Goal: Transaction & Acquisition: Book appointment/travel/reservation

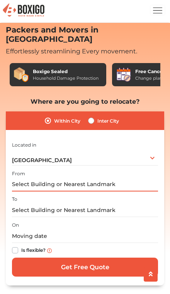
click at [125, 178] on input "text" at bounding box center [85, 185] width 146 height 14
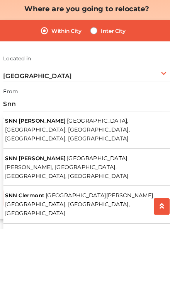
click at [110, 192] on button "SNN Raj Serenity Suraksha nagar, Yelenahalli, Akshayanagar, Bengaluru, Karnataka" at bounding box center [85, 208] width 146 height 33
type input "SNN Raj Serenity, Suraksha nagar, Yelenahalli, Akshayanagar, Bengaluru, Karnata…"
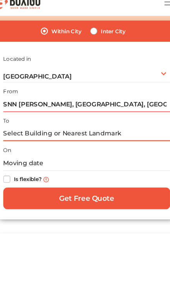
click at [102, 119] on input "text" at bounding box center [85, 126] width 146 height 14
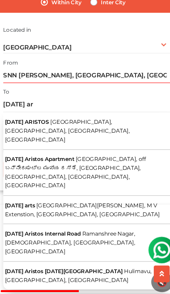
click at [113, 138] on span "Doddakammanahalli Main Road, Ramanshree Nagar, Gottigere, Bengaluru, Karnataka" at bounding box center [69, 148] width 110 height 21
type input "RAJA ARISTOS, Doddakammanahalli Main Road, Ramanshree Nagar, Gottigere, Bengalu…"
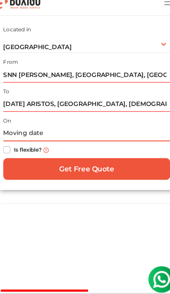
click at [94, 119] on input "text" at bounding box center [85, 126] width 146 height 14
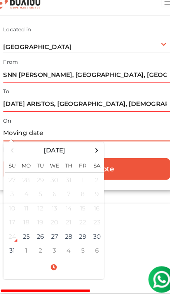
scroll to position [147, 0]
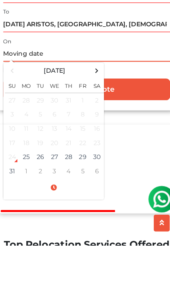
click at [51, 210] on td "27" at bounding box center [57, 216] width 12 height 12
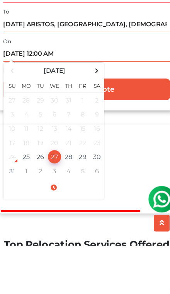
click at [51, 210] on td "27" at bounding box center [57, 216] width 12 height 12
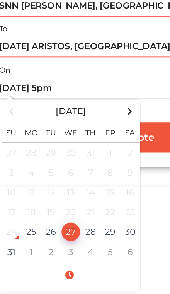
type input "08/27/2025 5:00 PM"
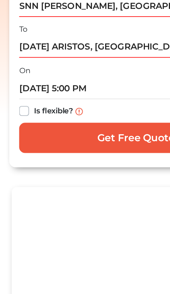
click at [21, 136] on label "Is flexible?" at bounding box center [33, 140] width 24 height 8
click at [13, 136] on input "Is flexible?" at bounding box center [15, 140] width 6 height 8
checkbox input "true"
click at [93, 148] on input "Get Free Quote" at bounding box center [85, 157] width 146 height 19
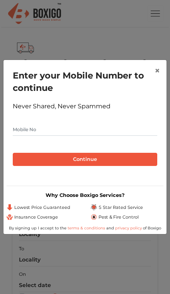
click at [152, 73] on button "×" at bounding box center [158, 71] width 18 height 22
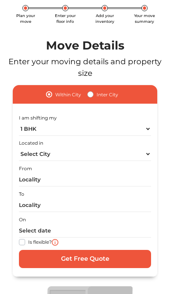
scroll to position [55, 0]
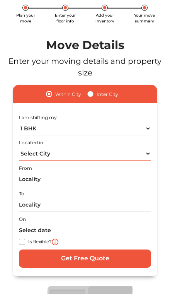
click at [146, 154] on select "Select City Bangalore Bengaluru Bhopal Bhubaneswar Chennai Coimbatore Cuttack D…" at bounding box center [85, 154] width 133 height 14
select select "Bengaluru"
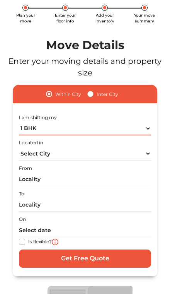
click at [145, 131] on select "1 BHK 2 BHK 3 BHK 3 + BHK FEW ITEMS" at bounding box center [85, 129] width 133 height 14
select select "FEW ITEMS"
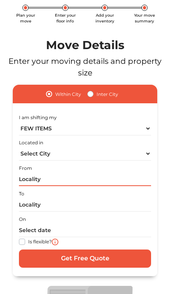
click at [127, 180] on input "text" at bounding box center [85, 180] width 133 height 14
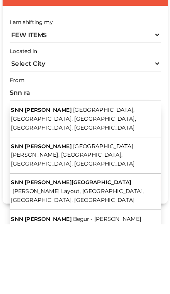
click at [113, 186] on button "SNN Raj Serenity Suraksha nagar, Yelenahalli, Akshayanagar, Bengaluru, Karnataka" at bounding box center [85, 202] width 133 height 32
type input "SNN Raj Serenity, Suraksha nagar, Yelenahalli, Akshayanagar, Bengaluru, Karnata…"
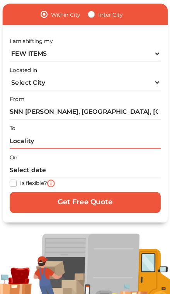
click at [79, 126] on input "text" at bounding box center [85, 133] width 133 height 14
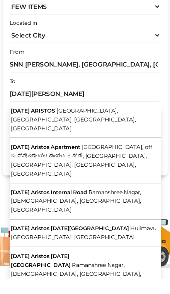
click at [120, 144] on span "Doddakammanahalli Main Road, Ramanshree Nagar, Gottigere, Bengaluru, Karnataka" at bounding box center [75, 154] width 110 height 21
type input "RAJA ARISTOS, Doddakammanahalli Main Road, Ramanshree Nagar, Gottigere, Bengalu…"
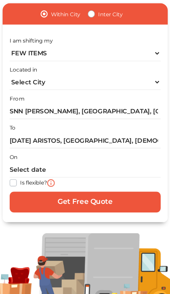
scroll to position [128, 0]
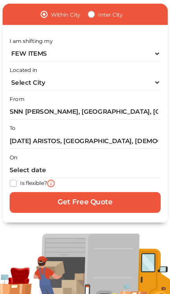
click at [28, 165] on label "Is flexible?" at bounding box center [40, 169] width 24 height 8
click at [19, 165] on input "Is flexible?" at bounding box center [22, 169] width 6 height 8
checkbox input "true"
click at [105, 177] on input "Get Free Quote" at bounding box center [85, 186] width 133 height 18
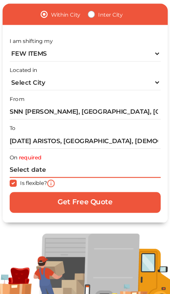
click at [35, 151] on input "text" at bounding box center [85, 158] width 133 height 14
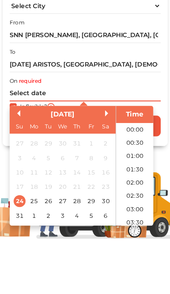
scroll to position [461, 0]
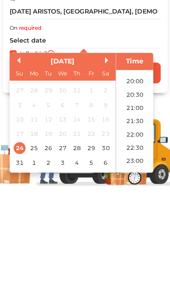
click at [73, 247] on div "28" at bounding box center [78, 252] width 10 height 10
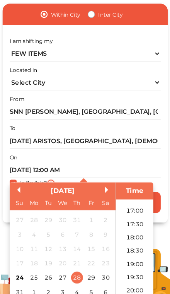
scroll to position [384, 0]
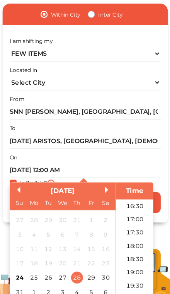
click at [119, 195] on li "17:00" at bounding box center [128, 201] width 33 height 12
type input "28/08/2025 5:00 PM"
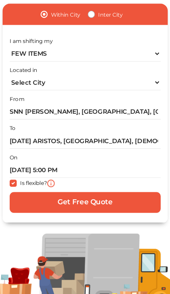
click at [98, 179] on input "Get Free Quote" at bounding box center [85, 186] width 133 height 18
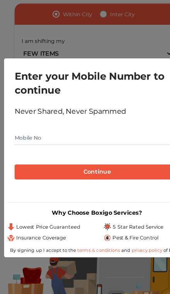
click at [92, 124] on input "text" at bounding box center [85, 130] width 145 height 12
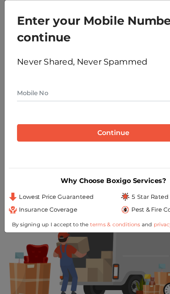
type input "9632395400"
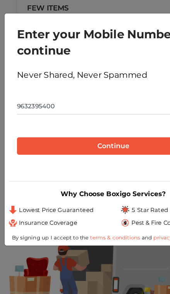
click at [101, 153] on button "Continue" at bounding box center [85, 159] width 145 height 13
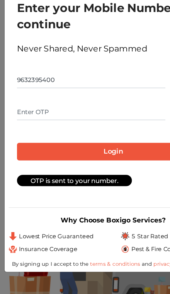
click at [102, 128] on input "text" at bounding box center [69, 134] width 112 height 12
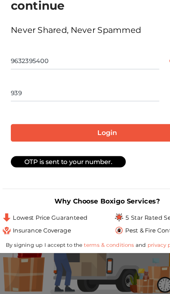
type input "9397"
click at [81, 157] on button "Login" at bounding box center [85, 163] width 145 height 13
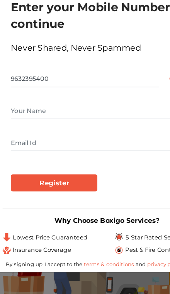
click at [86, 127] on input "text" at bounding box center [85, 133] width 145 height 12
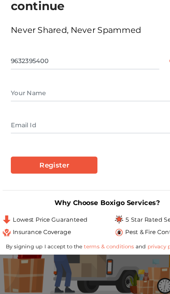
type input "Nidhi Parashar"
click at [90, 151] on input "text" at bounding box center [85, 157] width 145 height 12
type input "nidhi.parashar82@gmail.com"
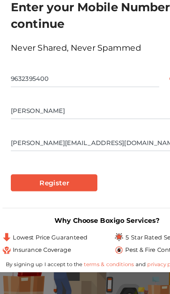
click at [55, 181] on input "Register" at bounding box center [45, 187] width 65 height 13
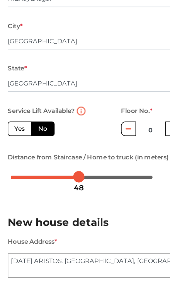
scroll to position [119, 0]
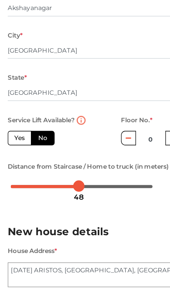
click at [14, 142] on label "Yes" at bounding box center [15, 147] width 18 height 11
click at [14, 144] on input "Yes" at bounding box center [13, 146] width 5 height 5
radio input "true"
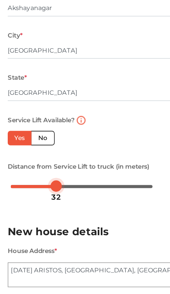
click at [43, 179] on div at bounding box center [42, 183] width 9 height 9
click at [43, 179] on div at bounding box center [46, 183] width 9 height 9
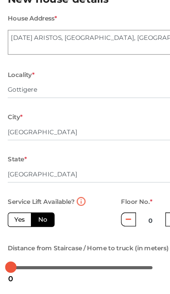
scroll to position [287, 0]
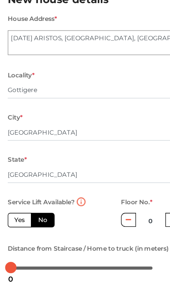
click at [12, 210] on label "Yes" at bounding box center [15, 215] width 18 height 11
click at [12, 212] on input "Yes" at bounding box center [13, 214] width 5 height 5
radio input "false"
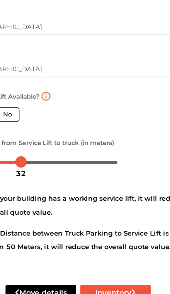
scroll to position [366, 0]
click at [91, 264] on button "Inventory" at bounding box center [113, 270] width 53 height 12
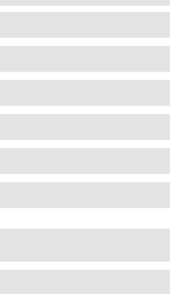
scroll to position [79, 0]
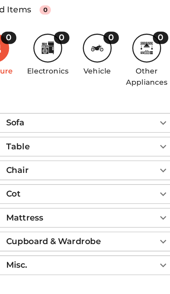
click at [145, 155] on icon "button" at bounding box center [149, 159] width 9 height 9
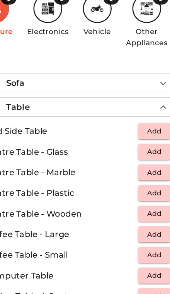
scroll to position [110, 0]
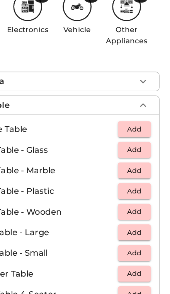
click at [134, 143] on span "Add" at bounding box center [142, 147] width 17 height 9
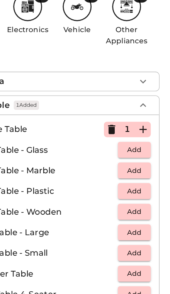
click at [146, 145] on icon "button" at bounding box center [148, 147] width 5 height 5
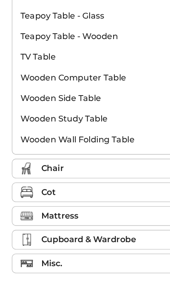
scroll to position [628, 0]
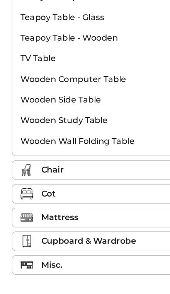
click at [79, 173] on div "Chair" at bounding box center [87, 177] width 112 height 9
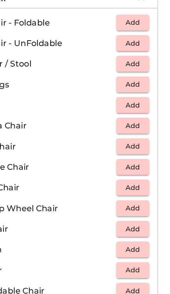
scroll to position [208, 0]
click at [134, 93] on span "Add" at bounding box center [142, 97] width 17 height 9
click at [145, 93] on icon "button" at bounding box center [149, 97] width 9 height 9
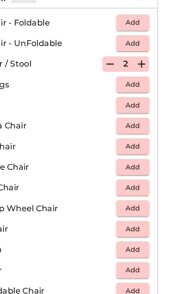
click at [146, 95] on icon "button" at bounding box center [148, 97] width 5 height 5
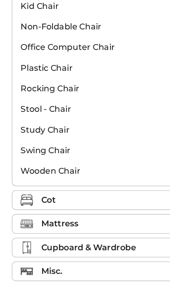
scroll to position [409, 0]
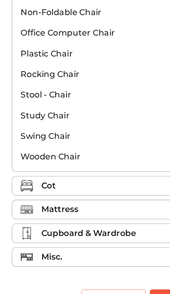
click at [75, 212] on div "Mattress" at bounding box center [87, 216] width 112 height 9
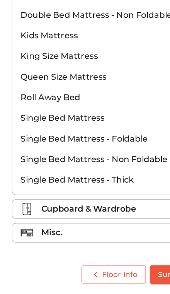
scroll to position [241, 0]
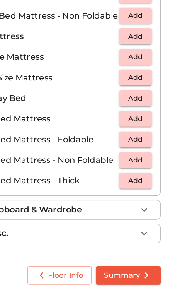
click at [134, 174] on span "Add" at bounding box center [142, 178] width 17 height 9
click at [145, 174] on icon "button" at bounding box center [149, 178] width 9 height 9
click at [146, 176] on icon "button" at bounding box center [148, 178] width 5 height 5
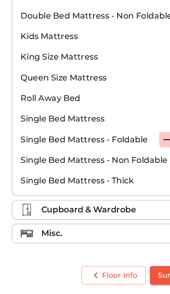
click at [91, 227] on p "Cupboard & Wardrobe" at bounding box center [66, 231] width 71 height 9
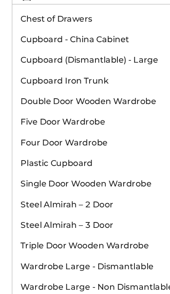
click at [98, 223] on p "Steel Almirah – 2 Door" at bounding box center [72, 227] width 115 height 9
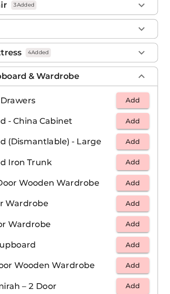
click at [134, 83] on span "Add" at bounding box center [142, 87] width 17 height 9
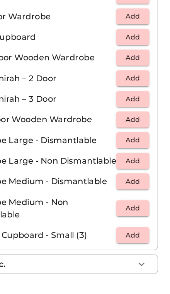
scroll to position [359, 0]
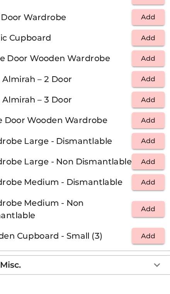
click at [145, 244] on icon "button" at bounding box center [149, 248] width 9 height 9
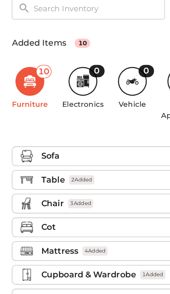
scroll to position [104, 0]
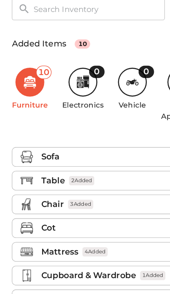
click at [64, 65] on icon at bounding box center [65, 62] width 4 height 5
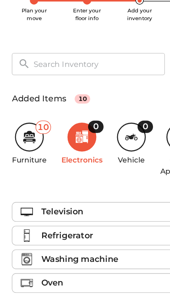
scroll to position [62, 0]
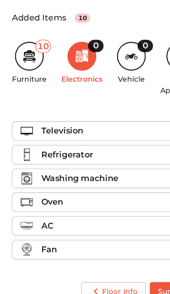
click at [75, 209] on div "Oven" at bounding box center [87, 213] width 112 height 9
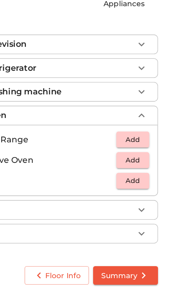
scroll to position [115, 0]
click at [145, 227] on icon "button" at bounding box center [149, 231] width 9 height 9
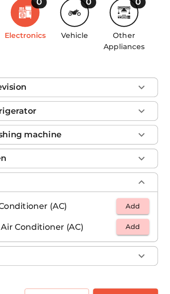
scroll to position [99, 0]
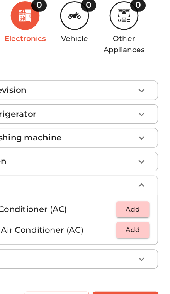
click at [134, 207] on span "Add" at bounding box center [142, 211] width 17 height 9
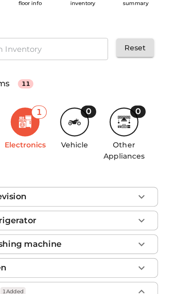
scroll to position [52, 0]
click at [147, 169] on icon "button" at bounding box center [149, 170] width 5 height 3
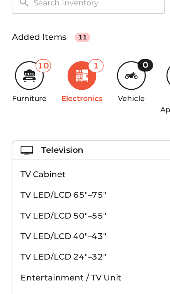
scroll to position [62, 0]
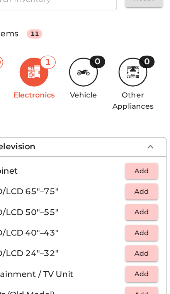
click at [134, 250] on span "Add" at bounding box center [142, 254] width 17 height 9
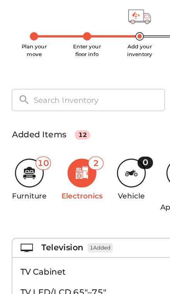
scroll to position [24, 0]
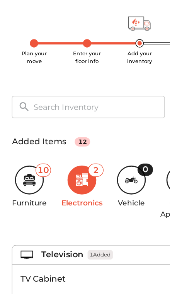
click at [99, 137] on icon at bounding box center [98, 141] width 9 height 9
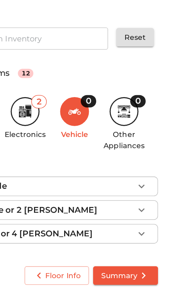
scroll to position [8, 0]
click at [131, 153] on icon at bounding box center [135, 157] width 9 height 9
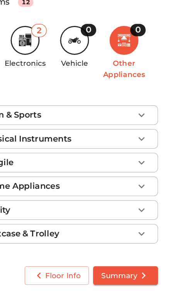
scroll to position [62, 0]
click at [145, 244] on icon "button" at bounding box center [149, 248] width 9 height 9
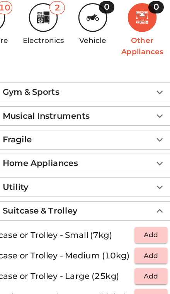
scroll to position [152, 0]
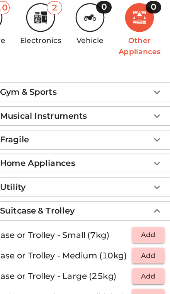
click at [145, 141] on icon "button" at bounding box center [149, 140] width 9 height 9
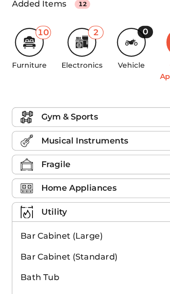
scroll to position [133, 0]
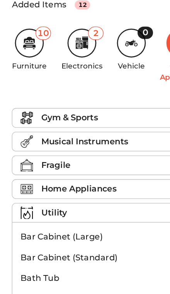
click at [90, 139] on div "Home Appliances" at bounding box center [87, 142] width 112 height 9
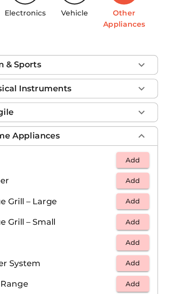
scroll to position [147, 0]
click at [134, 142] on span "Add" at bounding box center [142, 146] width 17 height 9
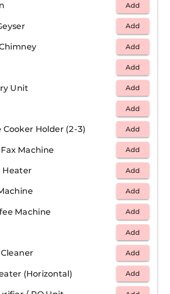
scroll to position [574, 0]
click at [134, 149] on span "Add" at bounding box center [142, 153] width 17 height 9
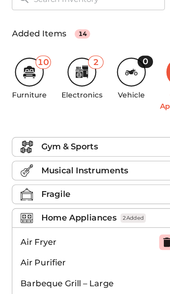
scroll to position [97, 0]
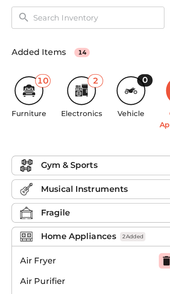
click at [84, 159] on div "Fragile" at bounding box center [87, 159] width 112 height 9
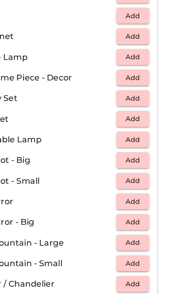
scroll to position [287, 0]
click at [134, 154] on span "Add" at bounding box center [142, 158] width 17 height 9
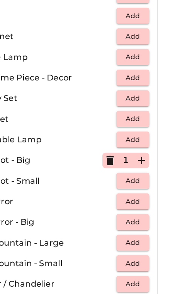
click at [146, 156] on icon "button" at bounding box center [148, 158] width 5 height 5
click at [145, 154] on icon "button" at bounding box center [149, 158] width 9 height 9
click at [121, 154] on icon "button" at bounding box center [125, 158] width 9 height 9
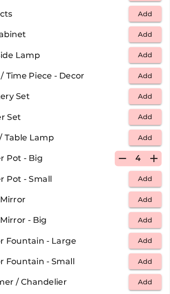
click at [134, 169] on span "Add" at bounding box center [142, 173] width 17 height 9
click at [146, 171] on icon "button" at bounding box center [148, 173] width 5 height 5
click at [145, 169] on icon "button" at bounding box center [149, 173] width 9 height 9
click at [146, 171] on icon "button" at bounding box center [148, 173] width 5 height 5
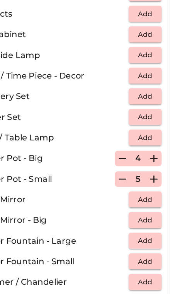
click at [146, 171] on icon "button" at bounding box center [148, 173] width 5 height 5
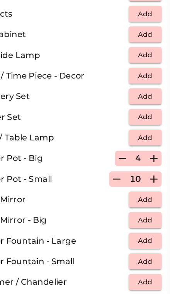
click at [146, 171] on icon "button" at bounding box center [148, 173] width 5 height 5
click at [145, 169] on icon "button" at bounding box center [149, 173] width 9 height 9
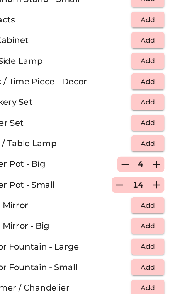
click at [134, 185] on span "Add" at bounding box center [142, 189] width 17 height 9
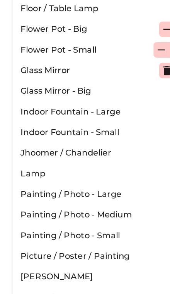
scroll to position [374, 0]
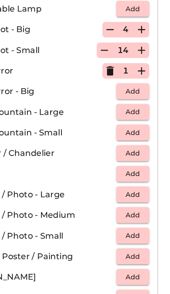
click at [134, 145] on span "Add" at bounding box center [142, 149] width 17 height 9
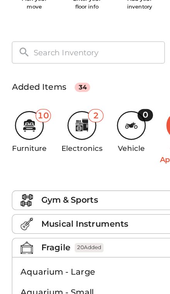
scroll to position [71, 0]
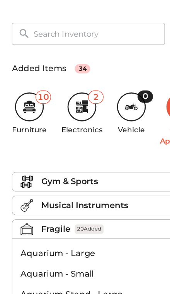
click at [98, 163] on div "Musical Instruments" at bounding box center [87, 167] width 112 height 9
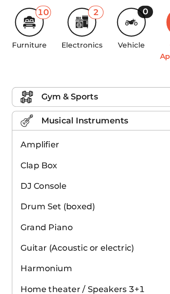
scroll to position [112, 0]
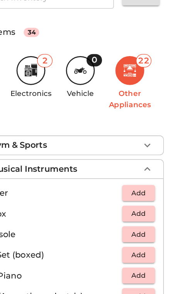
click at [147, 109] on icon "button" at bounding box center [149, 109] width 5 height 3
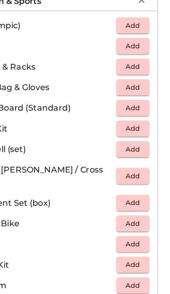
scroll to position [170, 0]
click at [134, 142] on span "Add" at bounding box center [142, 146] width 17 height 9
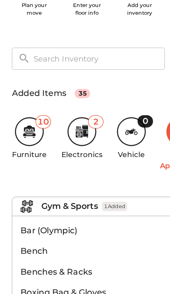
scroll to position [0, 0]
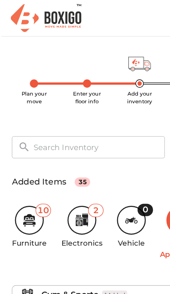
click at [63, 167] on icon at bounding box center [64, 166] width 4 height 5
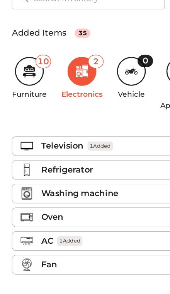
scroll to position [62, 0]
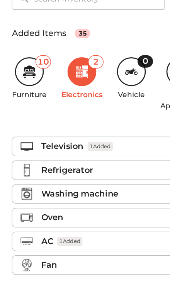
click at [112, 155] on div "Television 1 Added" at bounding box center [87, 159] width 112 height 9
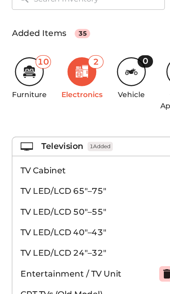
click at [106, 155] on div "Television 1 Added" at bounding box center [87, 159] width 112 height 9
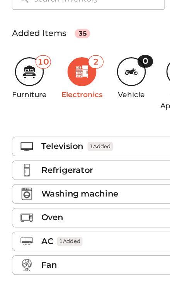
click at [102, 155] on div "Television 1 Added" at bounding box center [87, 159] width 112 height 9
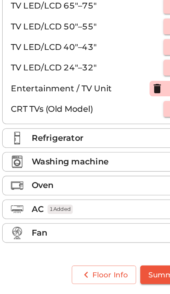
scroll to position [177, 0]
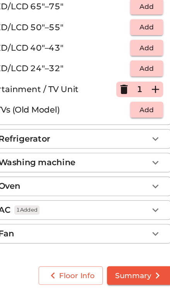
click at [119, 276] on span "Summary" at bounding box center [137, 281] width 36 height 10
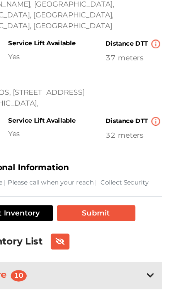
scroll to position [248, 0]
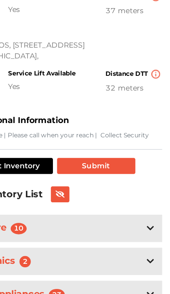
click at [86, 167] on button "Submit" at bounding box center [115, 173] width 59 height 12
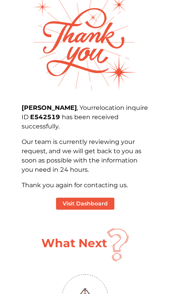
scroll to position [53, 0]
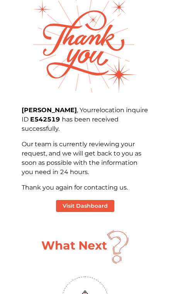
click at [100, 203] on button "Visit Dashboard" at bounding box center [85, 206] width 59 height 12
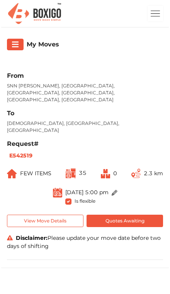
click at [140, 215] on button "Quotes Awaiting" at bounding box center [125, 221] width 77 height 13
